Goal: Information Seeking & Learning: Compare options

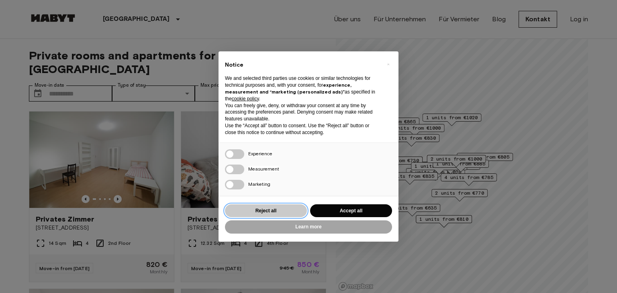
click at [286, 211] on button "Reject all" at bounding box center [266, 211] width 82 height 13
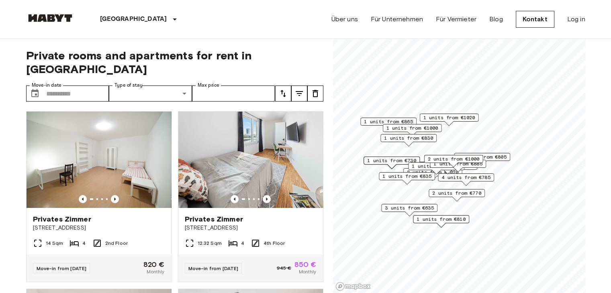
click at [283, 89] on icon "tune" at bounding box center [284, 94] width 10 height 10
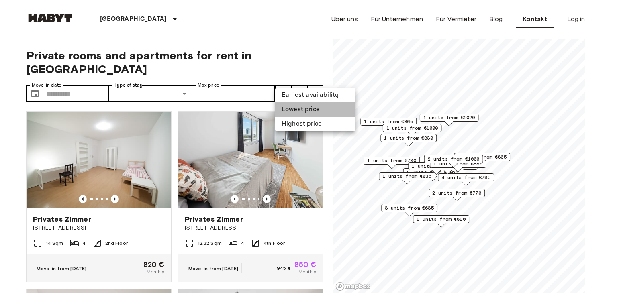
click at [297, 108] on li "Lowest price" at bounding box center [315, 109] width 80 height 14
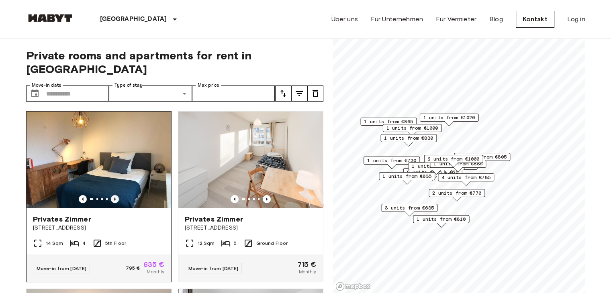
click at [114, 198] on icon "Previous image" at bounding box center [115, 199] width 2 height 3
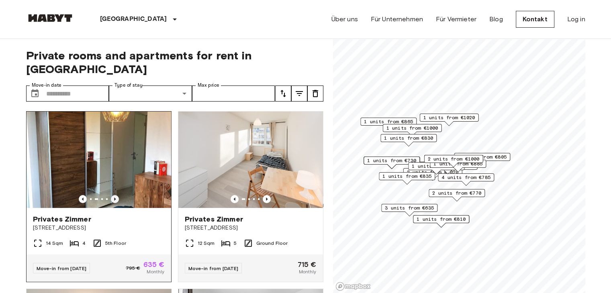
click at [114, 198] on icon "Previous image" at bounding box center [115, 199] width 2 height 3
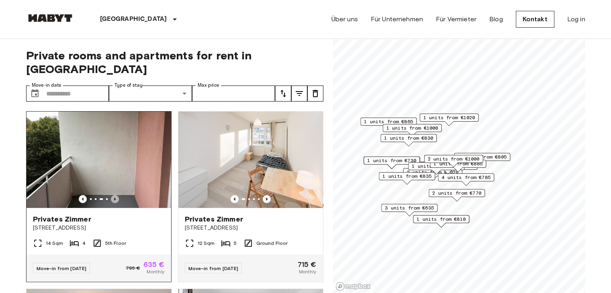
click at [114, 198] on icon "Previous image" at bounding box center [115, 199] width 2 height 3
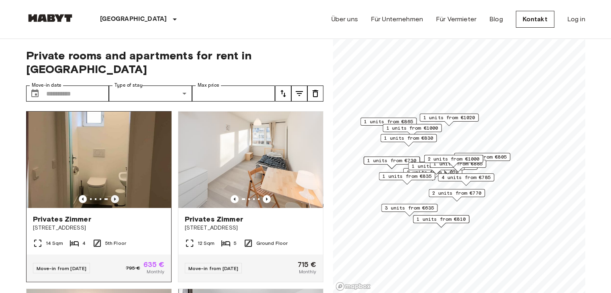
click at [114, 198] on icon "Previous image" at bounding box center [115, 199] width 2 height 3
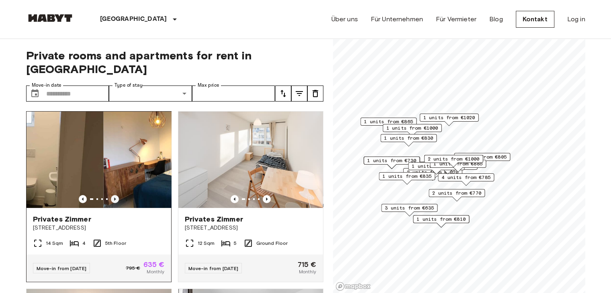
click at [114, 198] on icon "Previous image" at bounding box center [115, 199] width 2 height 3
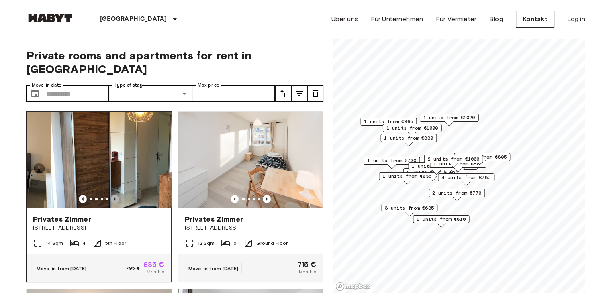
click at [113, 195] on icon "Previous image" at bounding box center [115, 199] width 8 height 8
click at [114, 195] on icon "Previous image" at bounding box center [115, 199] width 8 height 8
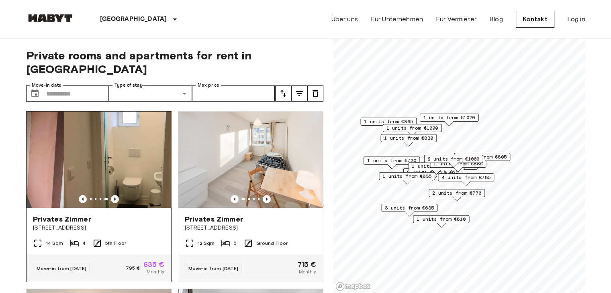
click at [114, 195] on icon "Previous image" at bounding box center [115, 199] width 8 height 8
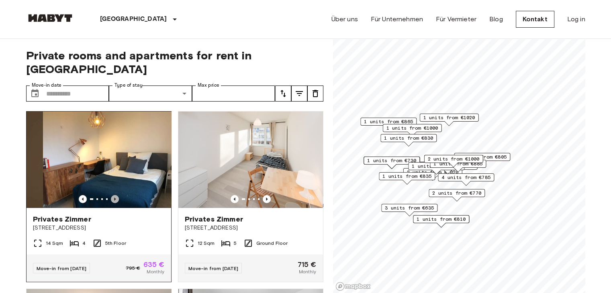
click at [114, 195] on icon "Previous image" at bounding box center [115, 199] width 8 height 8
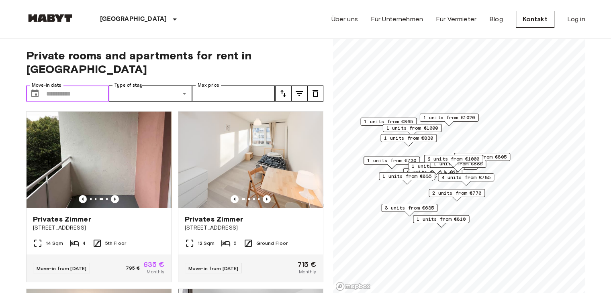
click at [89, 86] on input "Move-in date" at bounding box center [77, 94] width 63 height 16
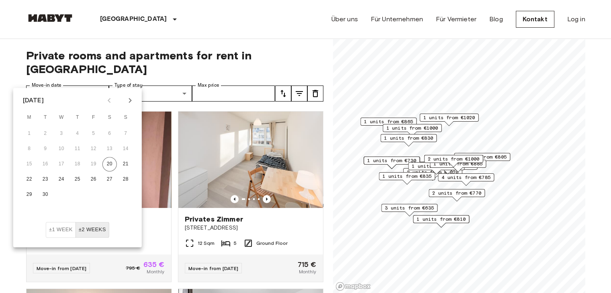
click at [301, 89] on icon "tune" at bounding box center [300, 94] width 10 height 10
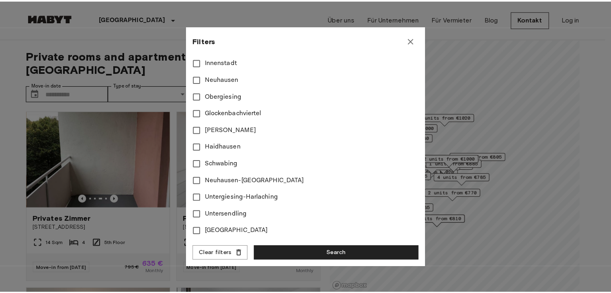
scroll to position [44, 0]
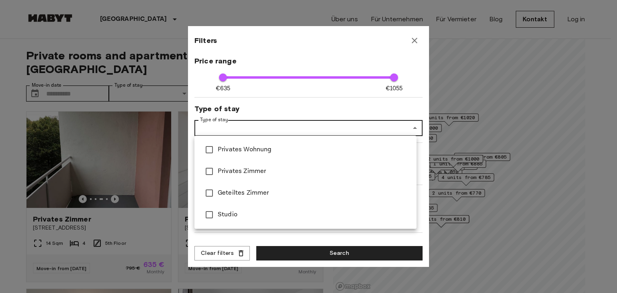
click at [241, 153] on span "Privates Wohnung" at bounding box center [314, 150] width 193 height 10
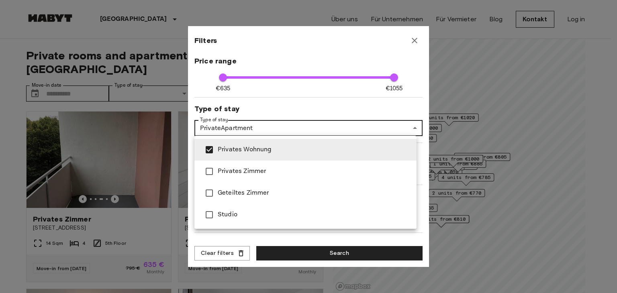
click at [278, 254] on div at bounding box center [308, 146] width 617 height 293
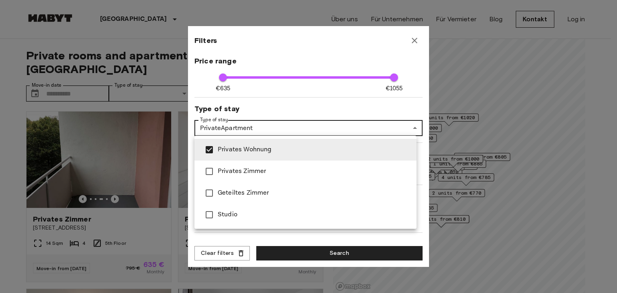
drag, startPoint x: 228, startPoint y: 214, endPoint x: 227, endPoint y: 206, distance: 7.7
click at [227, 214] on span "Studio" at bounding box center [314, 215] width 193 height 10
type input "**********"
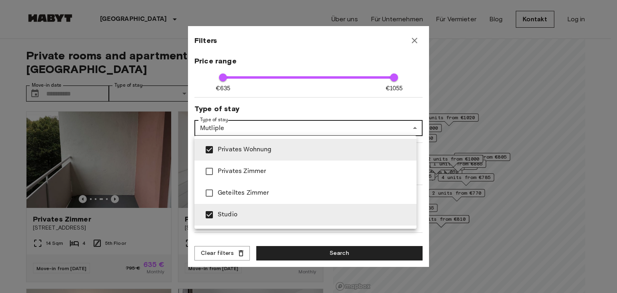
click at [302, 250] on div at bounding box center [308, 146] width 617 height 293
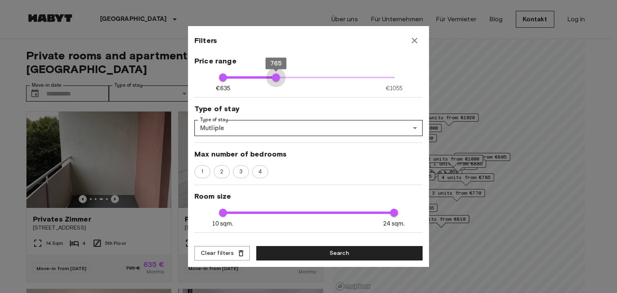
type input "***"
drag, startPoint x: 391, startPoint y: 82, endPoint x: 267, endPoint y: 92, distance: 124.2
click at [267, 92] on div "**********" at bounding box center [309, 147] width 228 height 185
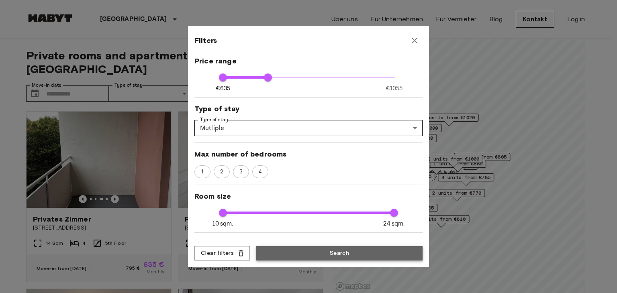
click at [341, 251] on button "Search" at bounding box center [339, 253] width 166 height 15
type input "**********"
type input "***"
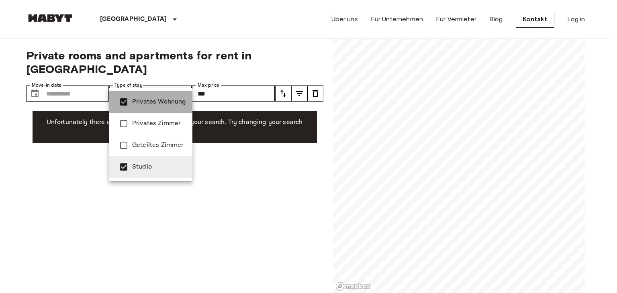
click at [148, 107] on span "Privates Wohnung" at bounding box center [159, 102] width 54 height 10
type input "******"
click at [174, 170] on span "Studio" at bounding box center [159, 167] width 54 height 10
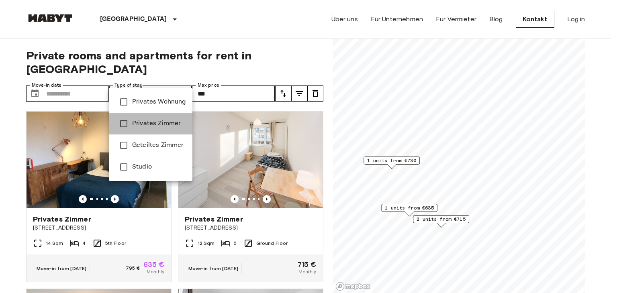
click at [166, 124] on span "Privates Zimmer" at bounding box center [159, 124] width 54 height 10
type input "**********"
click at [0, 144] on div at bounding box center [308, 146] width 617 height 293
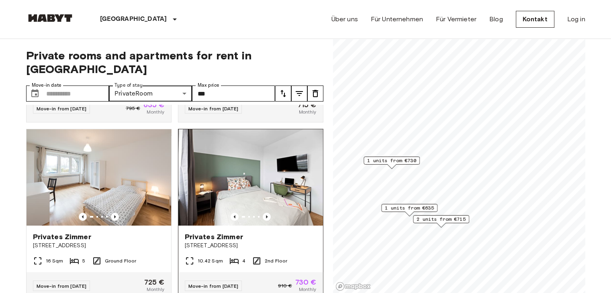
scroll to position [161, 0]
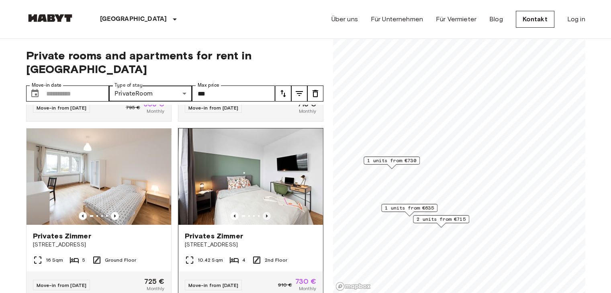
click at [264, 212] on icon "Previous image" at bounding box center [267, 216] width 8 height 8
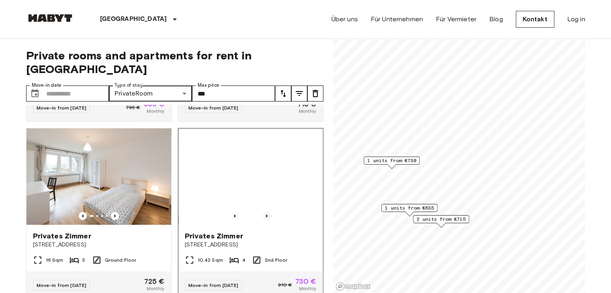
click at [264, 212] on icon "Previous image" at bounding box center [267, 216] width 8 height 8
click at [263, 212] on icon "Previous image" at bounding box center [267, 216] width 8 height 8
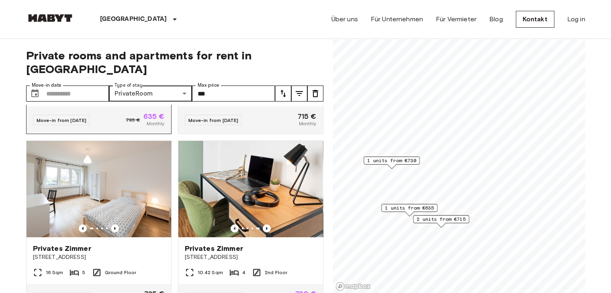
scroll to position [0, 0]
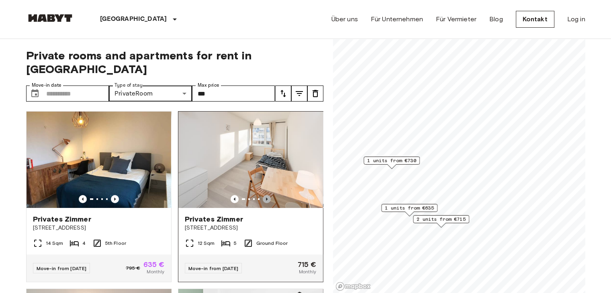
click at [263, 195] on icon "Previous image" at bounding box center [267, 199] width 8 height 8
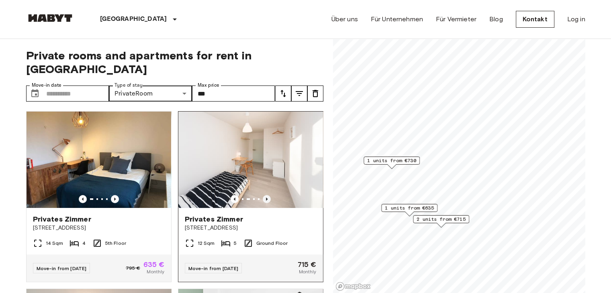
click at [263, 195] on icon "Previous image" at bounding box center [267, 199] width 8 height 8
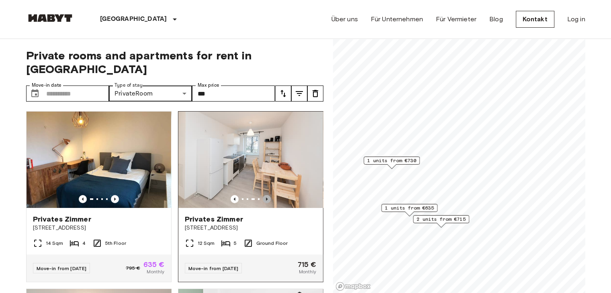
click at [263, 195] on icon "Previous image" at bounding box center [267, 199] width 8 height 8
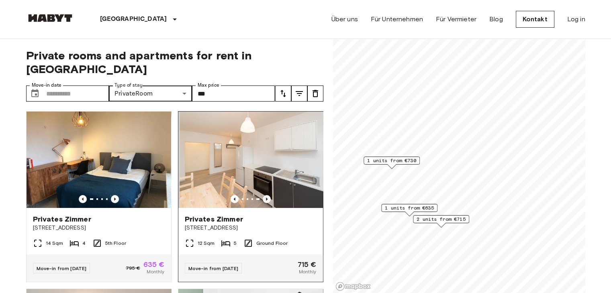
click at [263, 195] on icon "Previous image" at bounding box center [267, 199] width 8 height 8
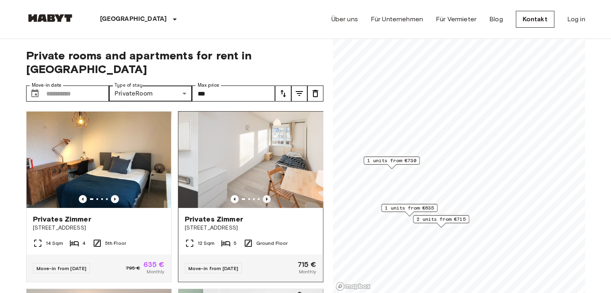
click at [263, 195] on icon "Previous image" at bounding box center [267, 199] width 8 height 8
